Goal: Task Accomplishment & Management: Complete application form

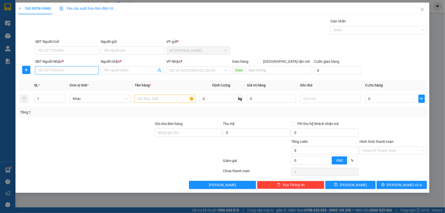
click at [55, 73] on input "SĐT Người Nhận *" at bounding box center [66, 70] width 63 height 8
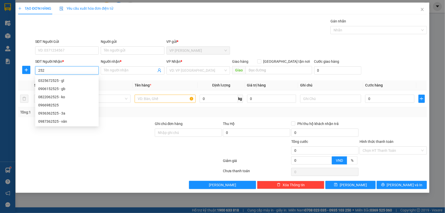
type input "252"
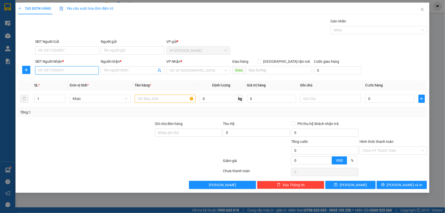
click at [52, 69] on input "SĐT Người Nhận *" at bounding box center [66, 70] width 63 height 8
type input "0328532525"
click at [113, 71] on input "Người nhận *" at bounding box center [130, 71] width 52 height 6
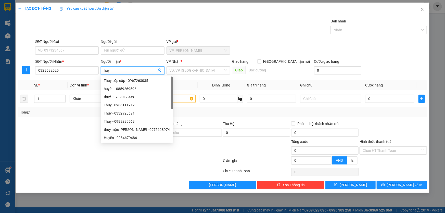
type input "huy"
click at [202, 76] on div "VP Nhận * VD: VP [GEOGRAPHIC_DATA]" at bounding box center [197, 68] width 65 height 18
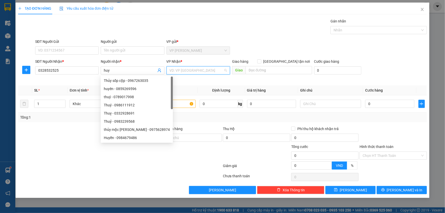
click at [202, 71] on input "search" at bounding box center [196, 70] width 54 height 8
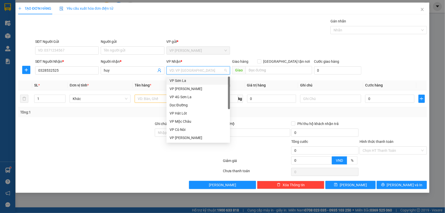
click at [187, 81] on div "VP Sơn La" at bounding box center [197, 81] width 57 height 6
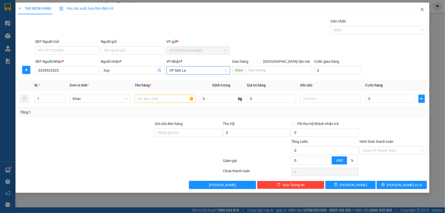
click at [422, 9] on icon "close" at bounding box center [422, 9] width 4 height 4
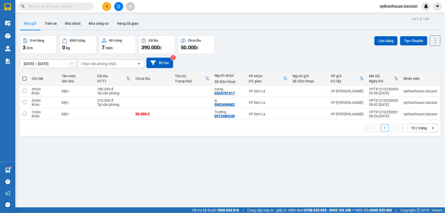
click at [106, 8] on button at bounding box center [106, 6] width 9 height 9
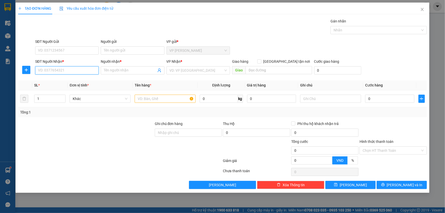
click at [60, 72] on input "SĐT Người Nhận *" at bounding box center [66, 70] width 63 height 8
type input "0965969990"
click at [108, 71] on input "Người nhận *" at bounding box center [130, 71] width 52 height 6
type input "cô ,yến"
click at [203, 70] on input "search" at bounding box center [196, 70] width 54 height 8
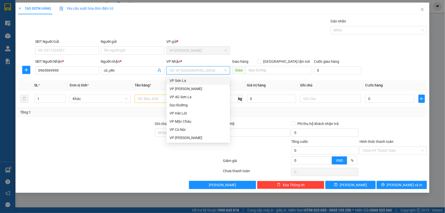
click at [186, 80] on div "VP Sơn La" at bounding box center [197, 81] width 57 height 6
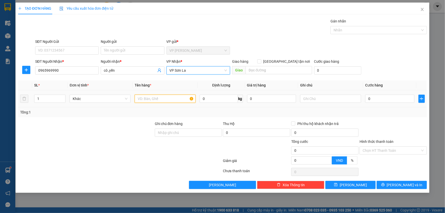
click at [158, 97] on input "text" at bounding box center [165, 99] width 61 height 8
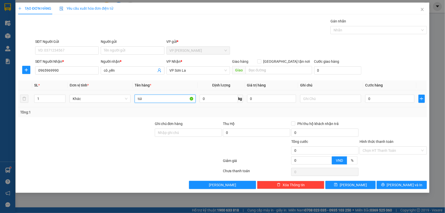
type input "túi"
click at [378, 102] on div "0" at bounding box center [389, 99] width 49 height 10
click at [378, 99] on input "0" at bounding box center [389, 99] width 49 height 8
click at [372, 98] on input "0" at bounding box center [389, 99] width 49 height 8
type input "05"
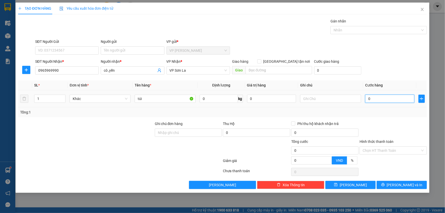
type input "5"
type input "050"
type input "50"
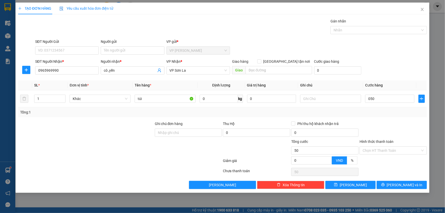
type input "50.000"
click at [401, 68] on div "SĐT Người Nhận * 0965969990 Người nhận * cô ,yến VP Nhận * VP Sơn La Giao hàng …" at bounding box center [230, 68] width 393 height 18
click at [379, 97] on input "50.000" at bounding box center [389, 99] width 49 height 8
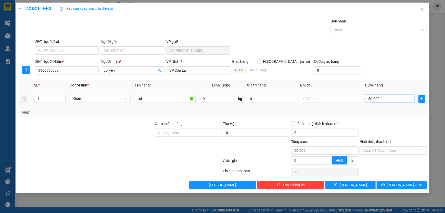
type input "7"
type input "70"
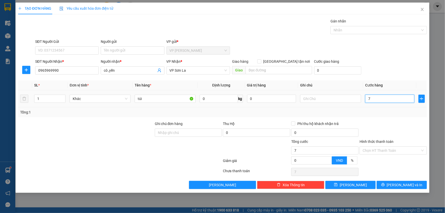
type input "70"
type input "70.000"
click at [387, 64] on div "SĐT Người Nhận * 0965969990 Người nhận * cô ,yến VP Nhận * VP Sơn La Giao hàng …" at bounding box center [230, 68] width 393 height 18
click at [380, 148] on input "Hình thức thanh toán" at bounding box center [391, 150] width 58 height 8
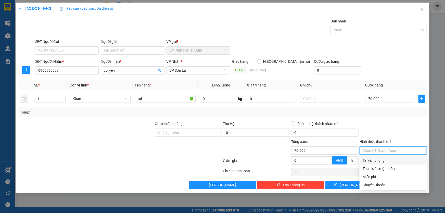
click at [376, 161] on div "Tại văn phòng" at bounding box center [392, 160] width 61 height 6
type input "0"
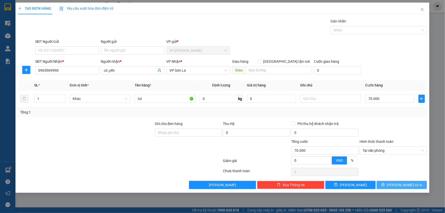
click at [399, 182] on span "[PERSON_NAME] và In" at bounding box center [404, 185] width 36 height 6
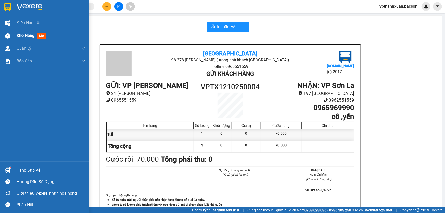
click at [8, 33] on img at bounding box center [7, 35] width 5 height 5
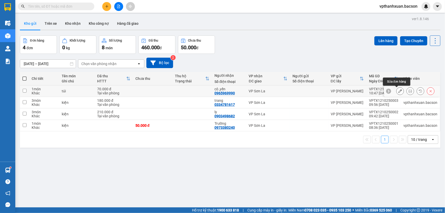
click at [396, 90] on button at bounding box center [399, 91] width 7 height 9
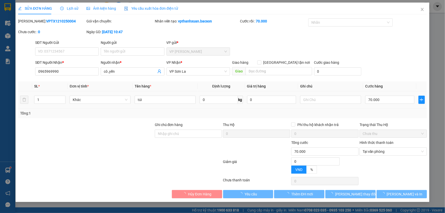
type input "0965969990"
type input "cô ,yến"
type input "0"
type input "70.000"
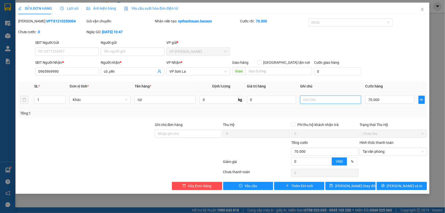
click at [330, 102] on input "text" at bounding box center [330, 100] width 61 height 8
type input "tieesn"
click at [409, 187] on span "[PERSON_NAME] và In" at bounding box center [404, 186] width 36 height 6
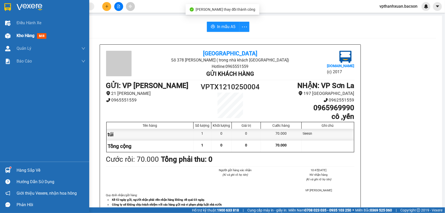
click at [9, 38] on div at bounding box center [7, 35] width 9 height 9
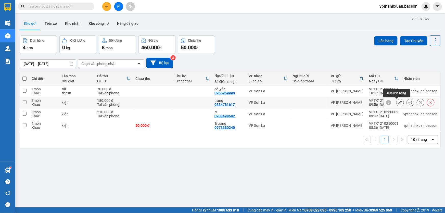
click at [398, 103] on icon at bounding box center [400, 103] width 4 height 4
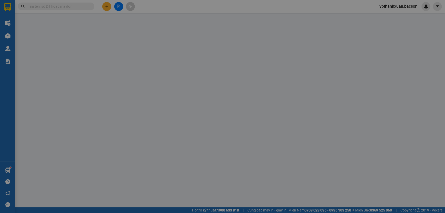
type input "0334781617"
type input "trang"
type input "0"
type input "180.000"
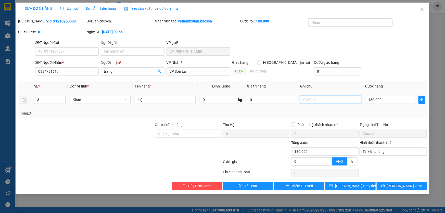
click at [322, 99] on input "text" at bounding box center [330, 100] width 61 height 8
type input "tien"
click at [401, 185] on span "[PERSON_NAME] và In" at bounding box center [404, 186] width 36 height 6
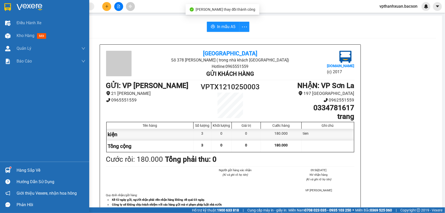
click at [5, 36] on img at bounding box center [7, 35] width 5 height 5
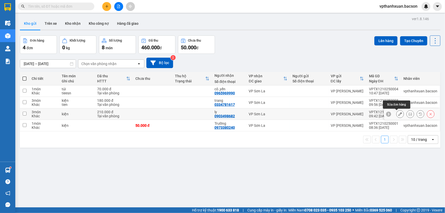
click at [398, 115] on icon at bounding box center [400, 114] width 4 height 4
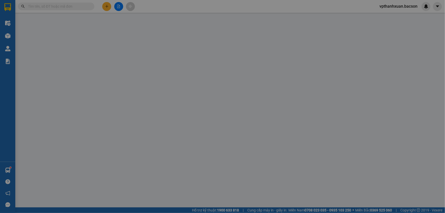
type input "0903498682"
type input "ly"
type input "0"
type input "210.000"
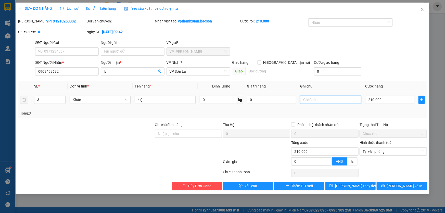
click at [306, 100] on input "text" at bounding box center [330, 100] width 61 height 8
type input "tien"
click at [384, 187] on icon "printer" at bounding box center [383, 186] width 4 height 4
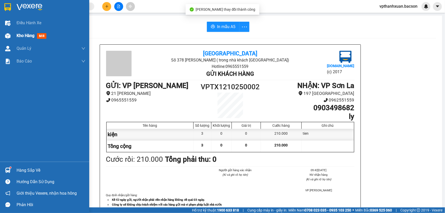
click at [6, 33] on div at bounding box center [7, 35] width 9 height 9
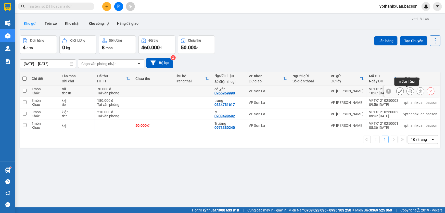
click at [408, 89] on icon at bounding box center [410, 91] width 4 height 4
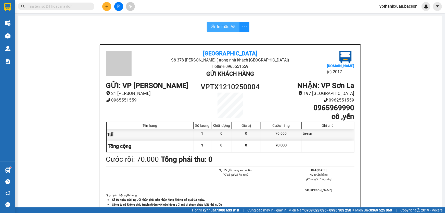
click at [228, 25] on span "In mẫu A5" at bounding box center [226, 26] width 18 height 6
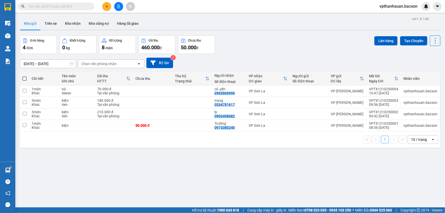
click at [261, 44] on div "Đơn hàng 4 đơn Khối lượng 0 kg Số lượng 8 món Đã thu 460.000 đ Chưa thu 50.000 …" at bounding box center [230, 44] width 420 height 18
click at [396, 90] on button at bounding box center [399, 91] width 7 height 9
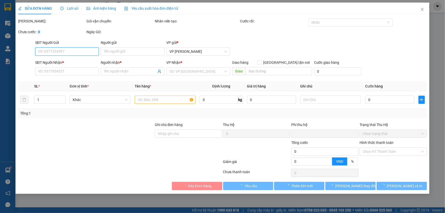
type input "0965969990"
type input "cô ,yến"
type input "0"
type input "70.000"
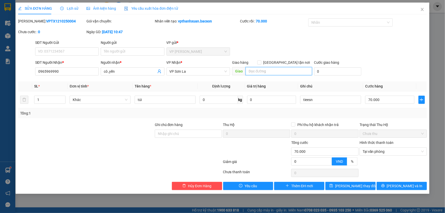
click at [251, 73] on input "search" at bounding box center [278, 71] width 66 height 8
type input "ctn"
click at [261, 61] on input "[GEOGRAPHIC_DATA] tận nơi" at bounding box center [259, 62] width 4 height 4
checkbox input "true"
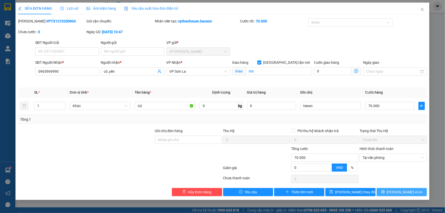
click at [400, 190] on span "[PERSON_NAME] và In" at bounding box center [404, 192] width 36 height 6
